Goal: Task Accomplishment & Management: Manage account settings

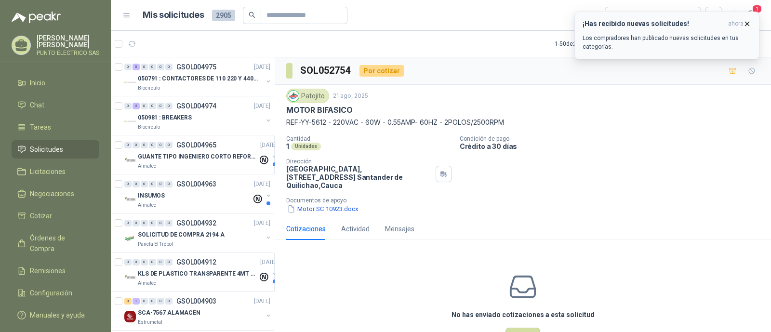
click at [655, 27] on h3 "¡Has recibido nuevas solicitudes!" at bounding box center [654, 24] width 142 height 8
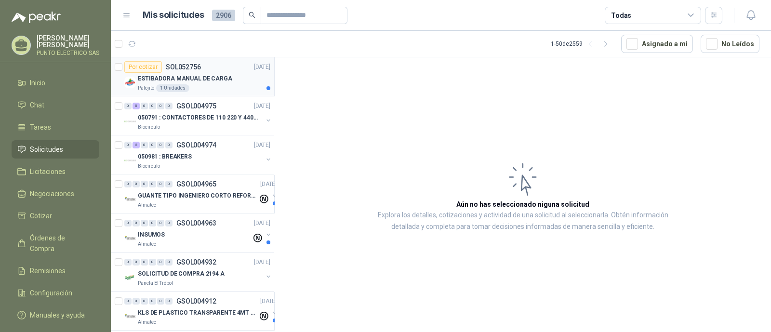
click at [208, 74] on p "ESTIBADORA MANUAL DE CARGA" at bounding box center [185, 78] width 94 height 9
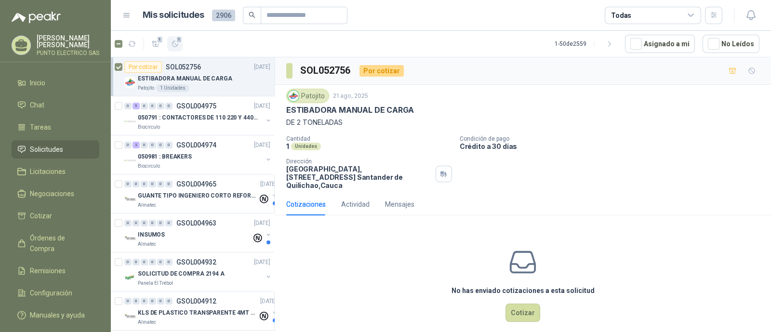
click at [173, 45] on icon "button" at bounding box center [175, 44] width 8 height 8
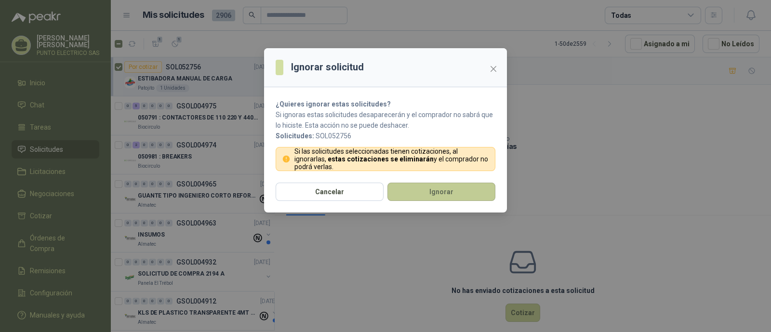
click at [436, 194] on button "Ignorar" at bounding box center [441, 192] width 108 height 18
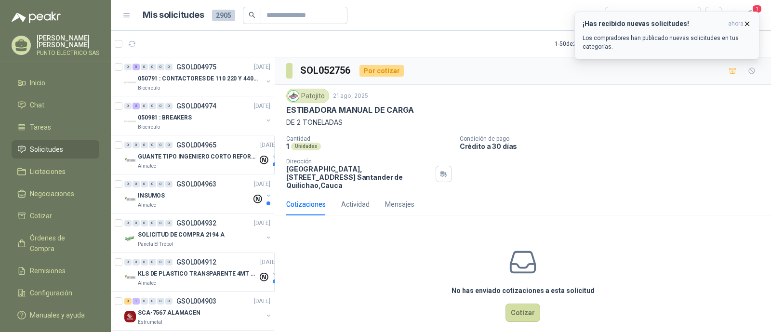
click at [633, 24] on h3 "¡Has recibido nuevas solicitudes!" at bounding box center [654, 24] width 142 height 8
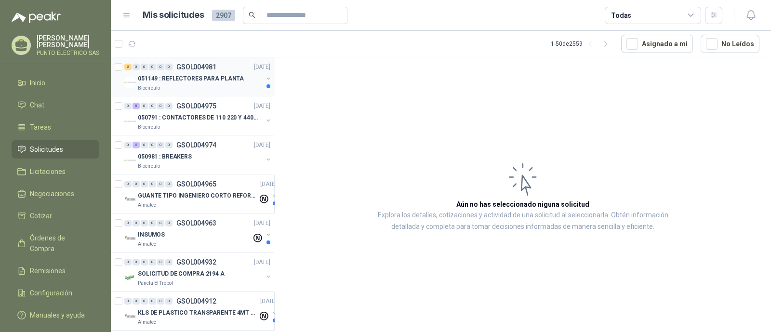
click at [206, 80] on p "051149 : REFLECTORES PARA PLANTA" at bounding box center [191, 78] width 106 height 9
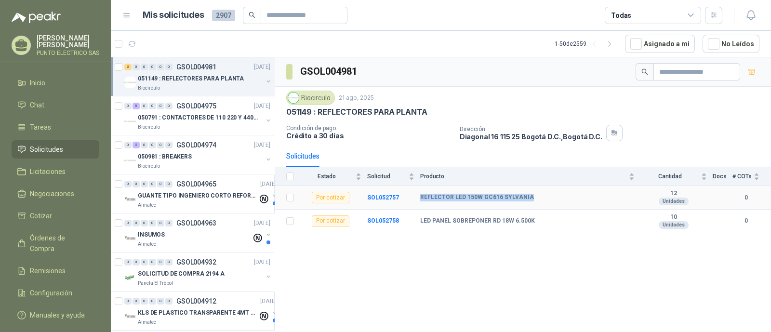
drag, startPoint x: 418, startPoint y: 194, endPoint x: 537, endPoint y: 206, distance: 119.2
click at [537, 206] on tr "Por cotizar SOL052757 REFLECTOR LED 150W GC616 SYLVANIA 12 Unidades 0" at bounding box center [523, 198] width 496 height 24
copy tr "REFLECTOR LED 150W GC616 SYLVANIA"
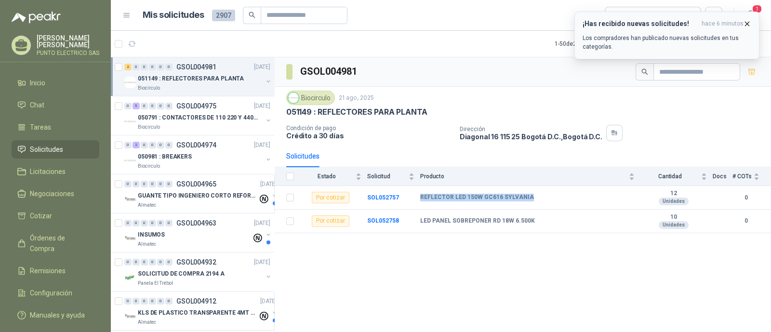
click at [746, 23] on icon "button" at bounding box center [747, 24] width 8 height 8
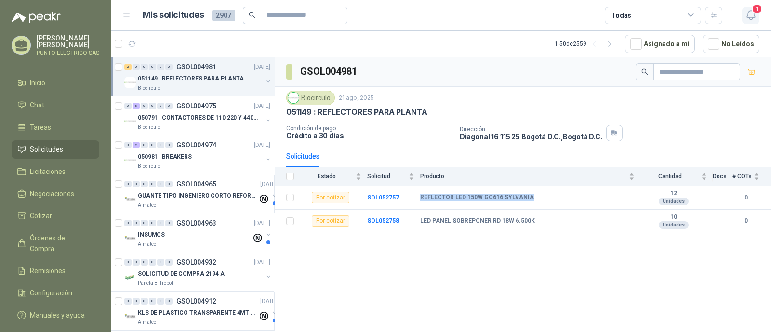
click at [749, 20] on icon "button" at bounding box center [751, 15] width 12 height 12
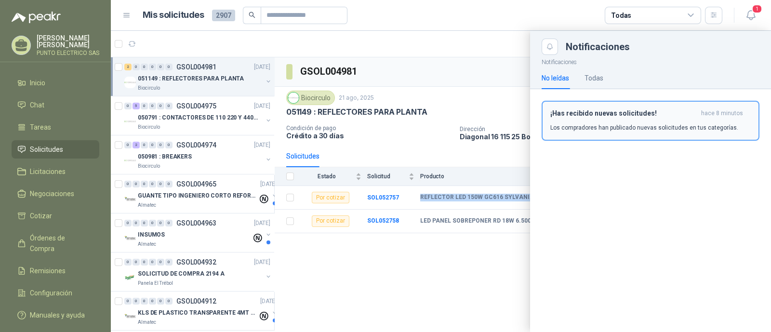
click at [636, 107] on button "¡Has recibido nuevas solicitudes! hace 8 minutos Los compradores han publicado …" at bounding box center [651, 121] width 218 height 40
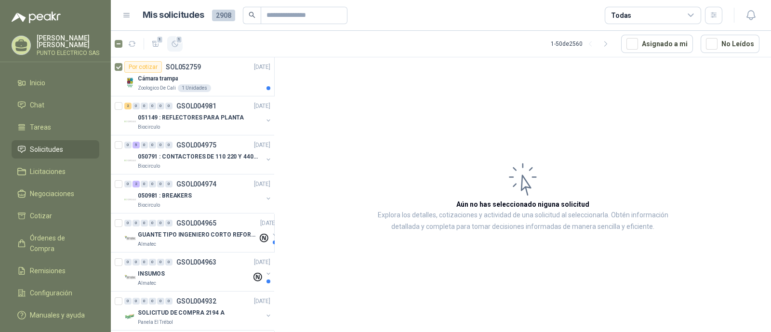
click at [174, 46] on icon "button" at bounding box center [175, 44] width 8 height 8
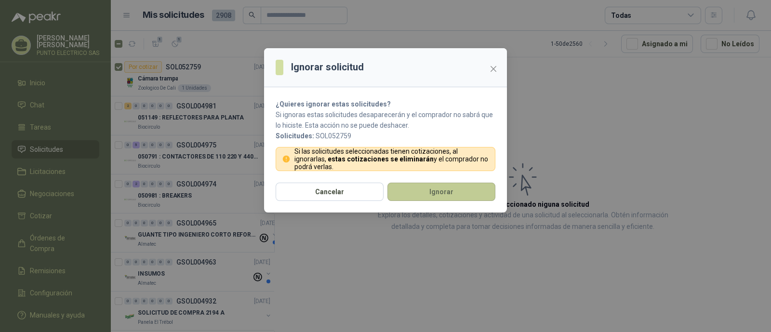
click at [455, 189] on button "Ignorar" at bounding box center [441, 192] width 108 height 18
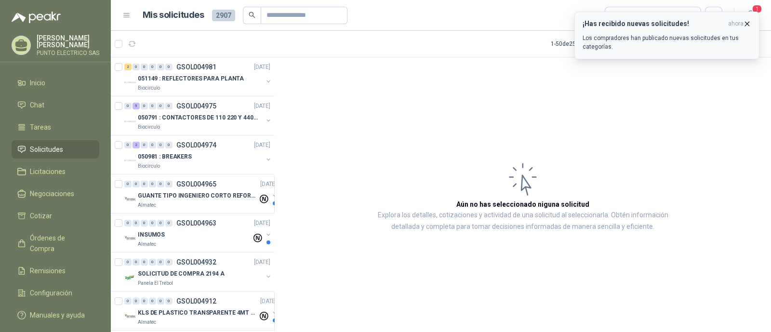
click at [644, 35] on p "Los compradores han publicado nuevas solicitudes en tus categorías." at bounding box center [667, 42] width 169 height 17
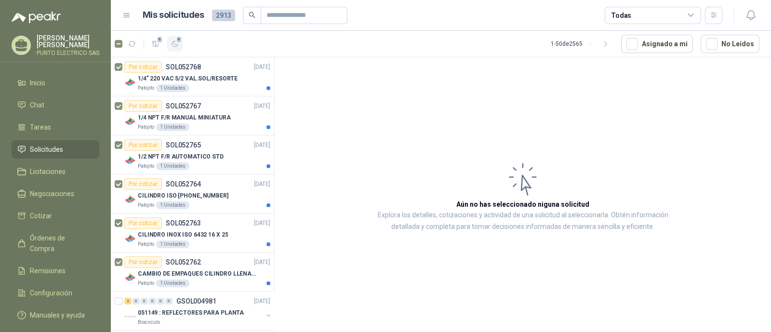
click at [178, 44] on icon "button" at bounding box center [175, 44] width 8 height 8
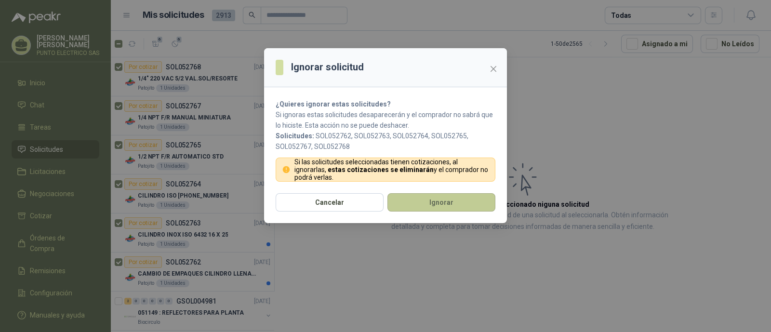
click at [429, 196] on button "Ignorar" at bounding box center [441, 202] width 108 height 18
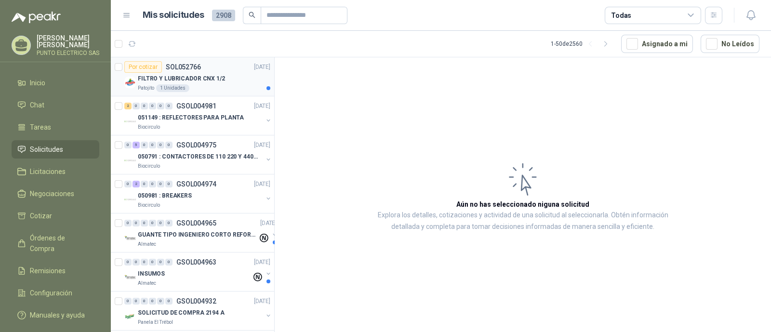
click at [123, 67] on article "Por cotizar SOL052766 [DATE] FILTRO Y LUBRICADOR CNX 1/2 Patojito 1 Unidades" at bounding box center [192, 76] width 163 height 39
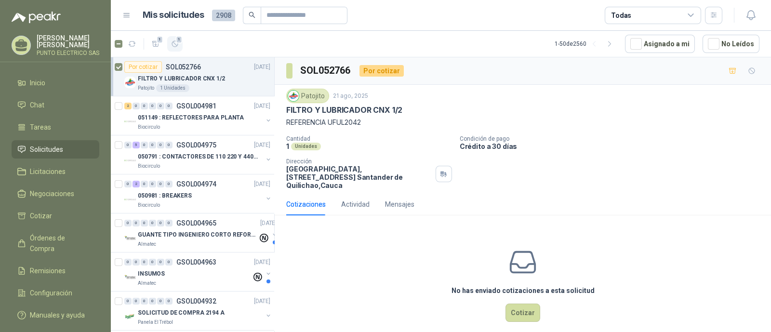
click at [178, 45] on icon "button" at bounding box center [175, 44] width 8 height 8
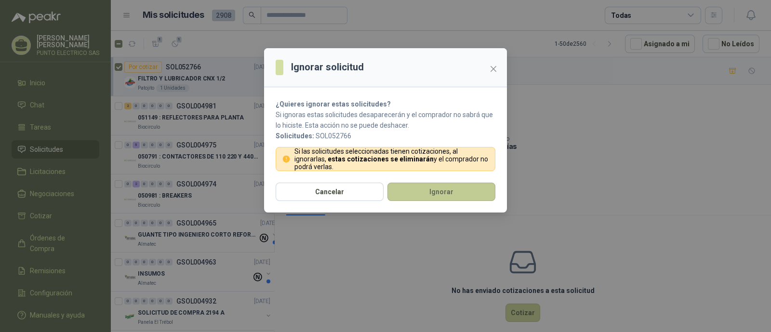
click at [455, 195] on button "Ignorar" at bounding box center [441, 192] width 108 height 18
